Goal: Information Seeking & Learning: Learn about a topic

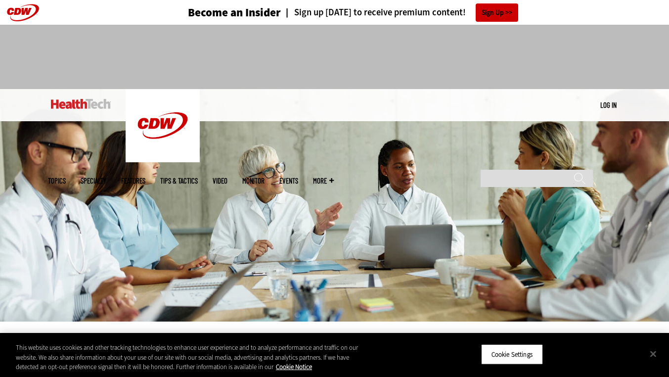
click at [636, 77] on div at bounding box center [334, 57] width 669 height 64
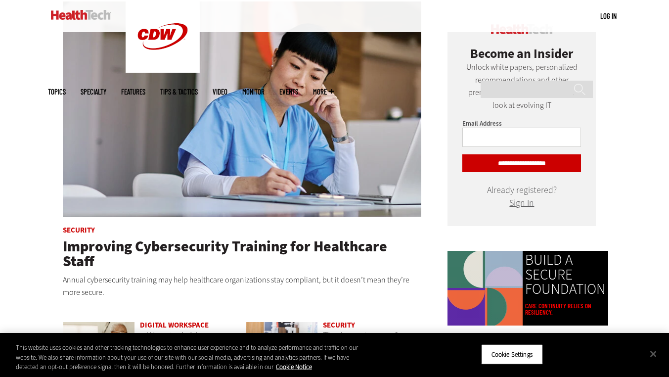
scroll to position [457, 0]
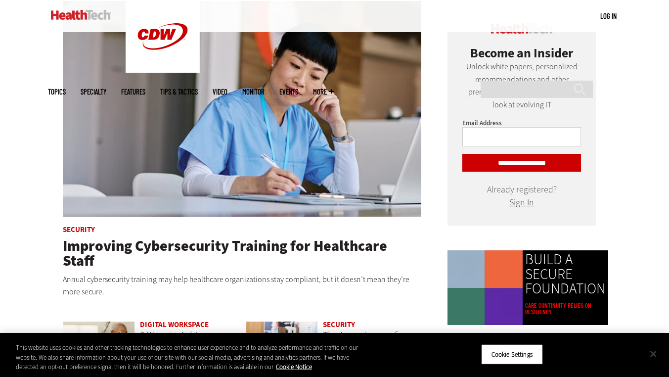
click at [648, 349] on button "Close" at bounding box center [653, 354] width 22 height 22
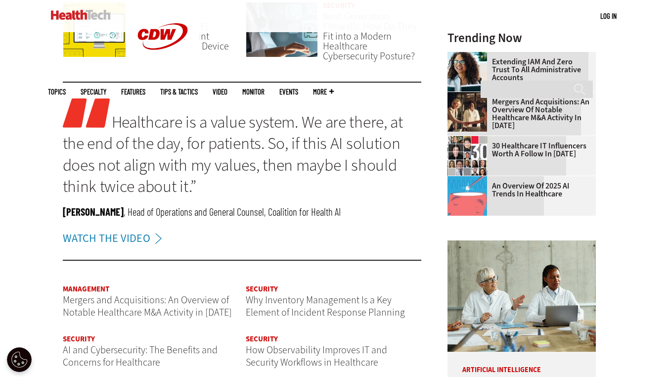
scroll to position [938, 0]
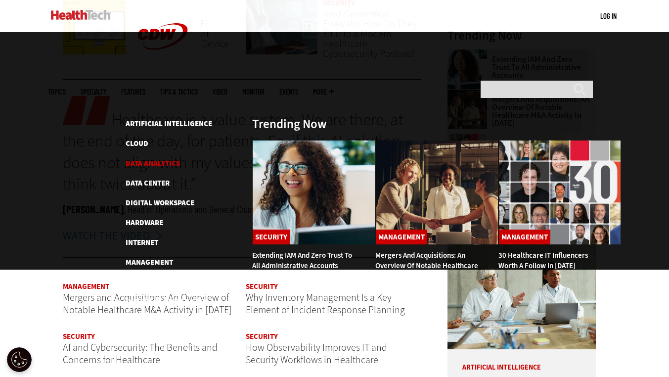
click at [175, 158] on link "Data Analytics" at bounding box center [153, 163] width 54 height 10
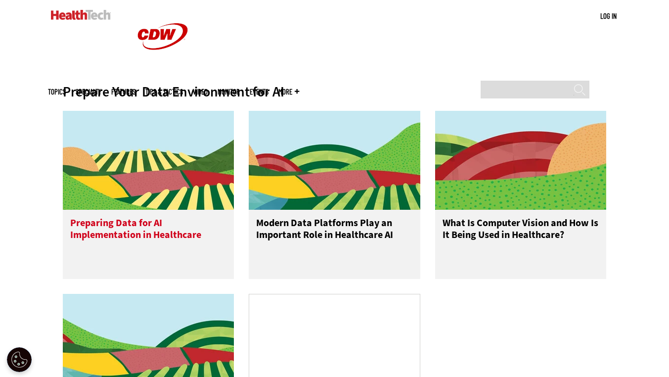
scroll to position [373, 0]
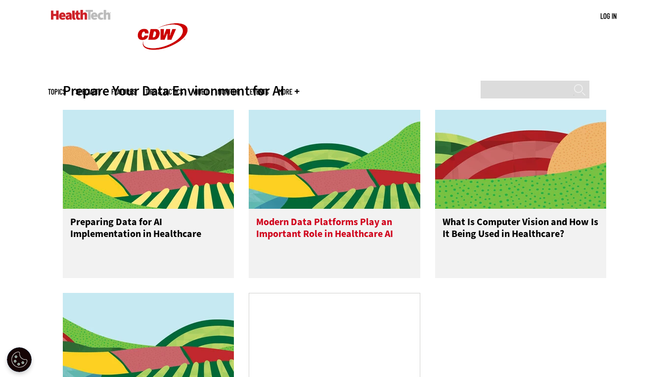
drag, startPoint x: 288, startPoint y: 144, endPoint x: 290, endPoint y: 116, distance: 27.8
click at [290, 116] on img at bounding box center [335, 159] width 172 height 99
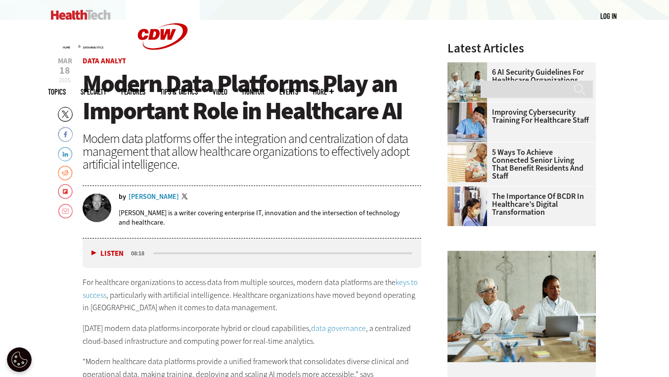
scroll to position [302, 0]
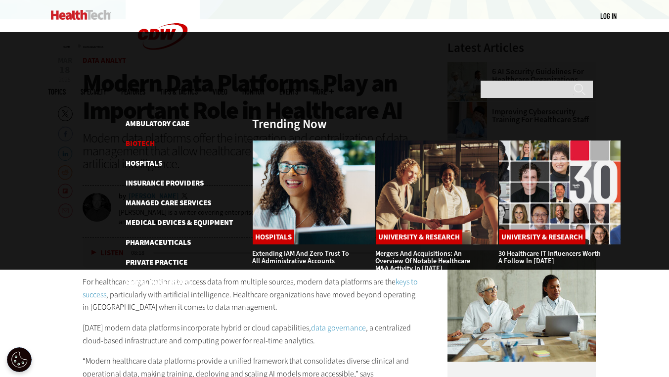
click at [140, 138] on link "Biotech" at bounding box center [140, 143] width 29 height 10
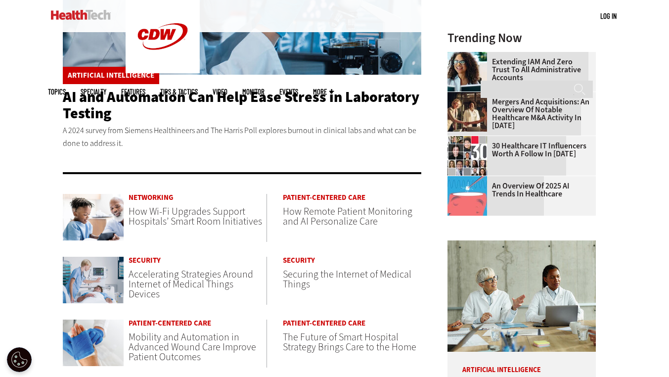
scroll to position [354, 0]
